Goal: Register for event/course

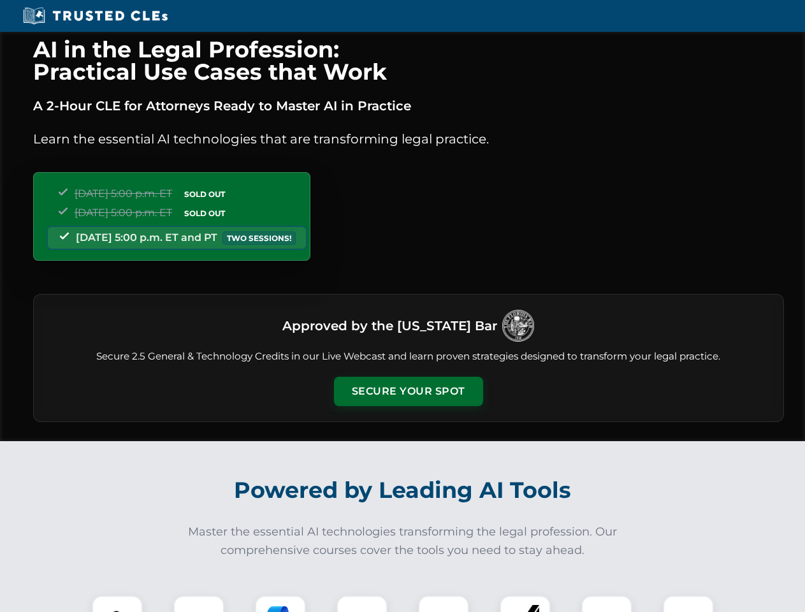
click at [408, 391] on button "Secure Your Spot" at bounding box center [408, 391] width 149 height 29
click at [117, 603] on img at bounding box center [117, 620] width 37 height 37
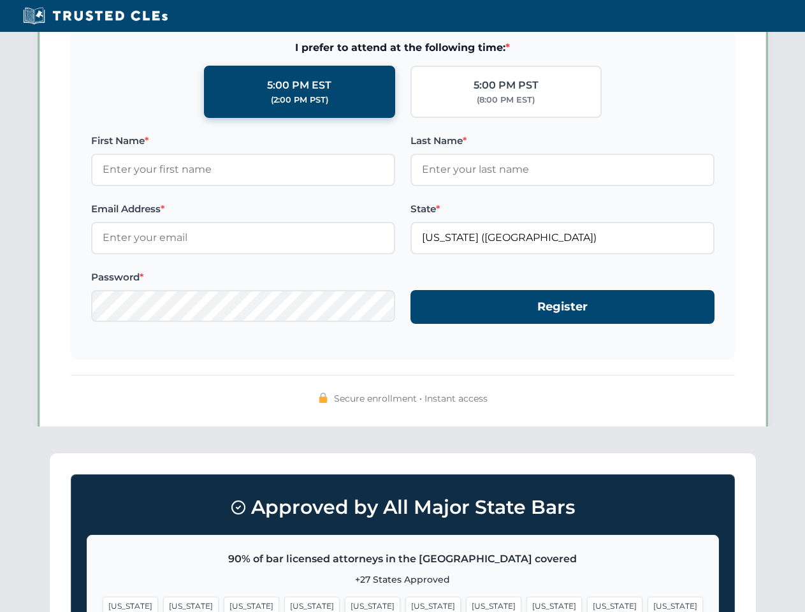
click at [466, 603] on span "[US_STATE]" at bounding box center [493, 605] width 55 height 18
click at [587, 603] on span "[US_STATE]" at bounding box center [614, 605] width 55 height 18
